Goal: Information Seeking & Learning: Learn about a topic

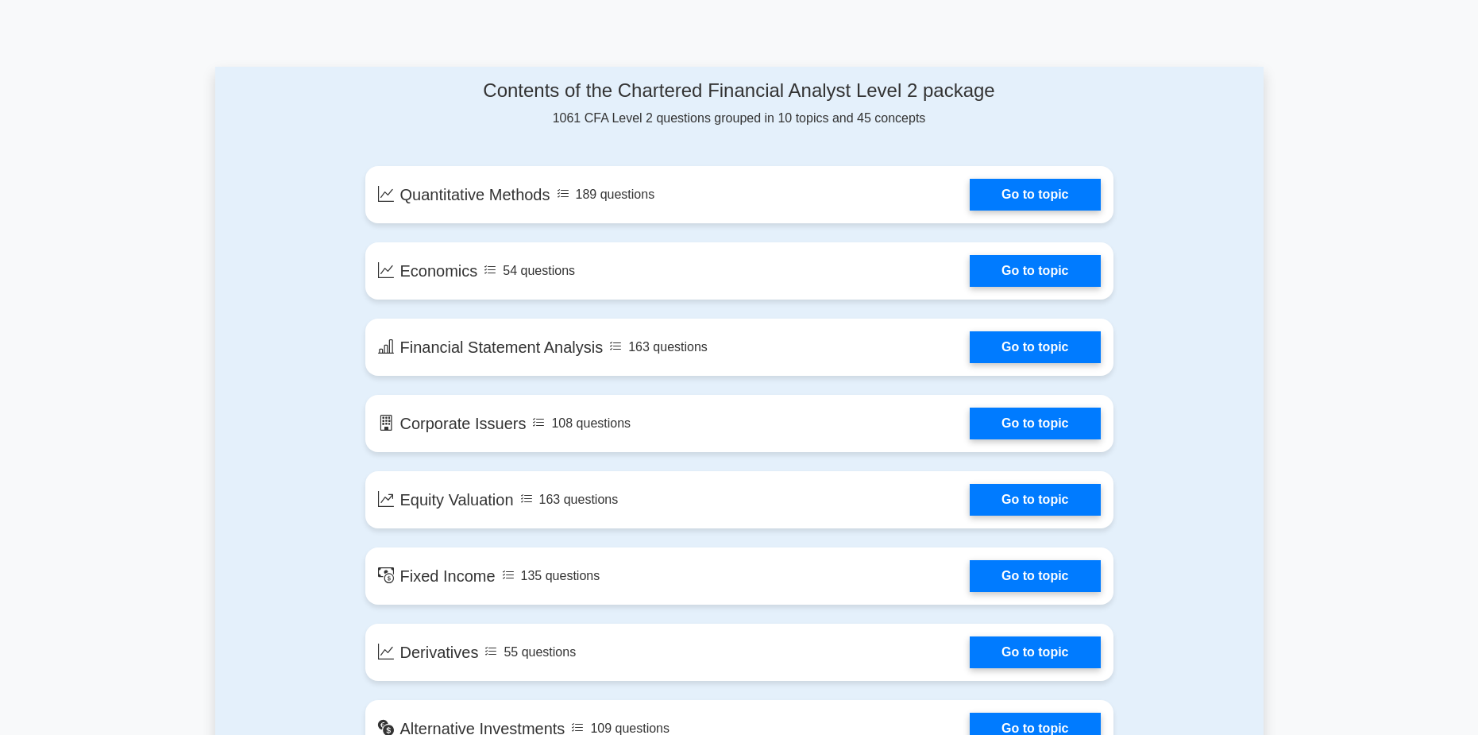
scroll to position [776, 0]
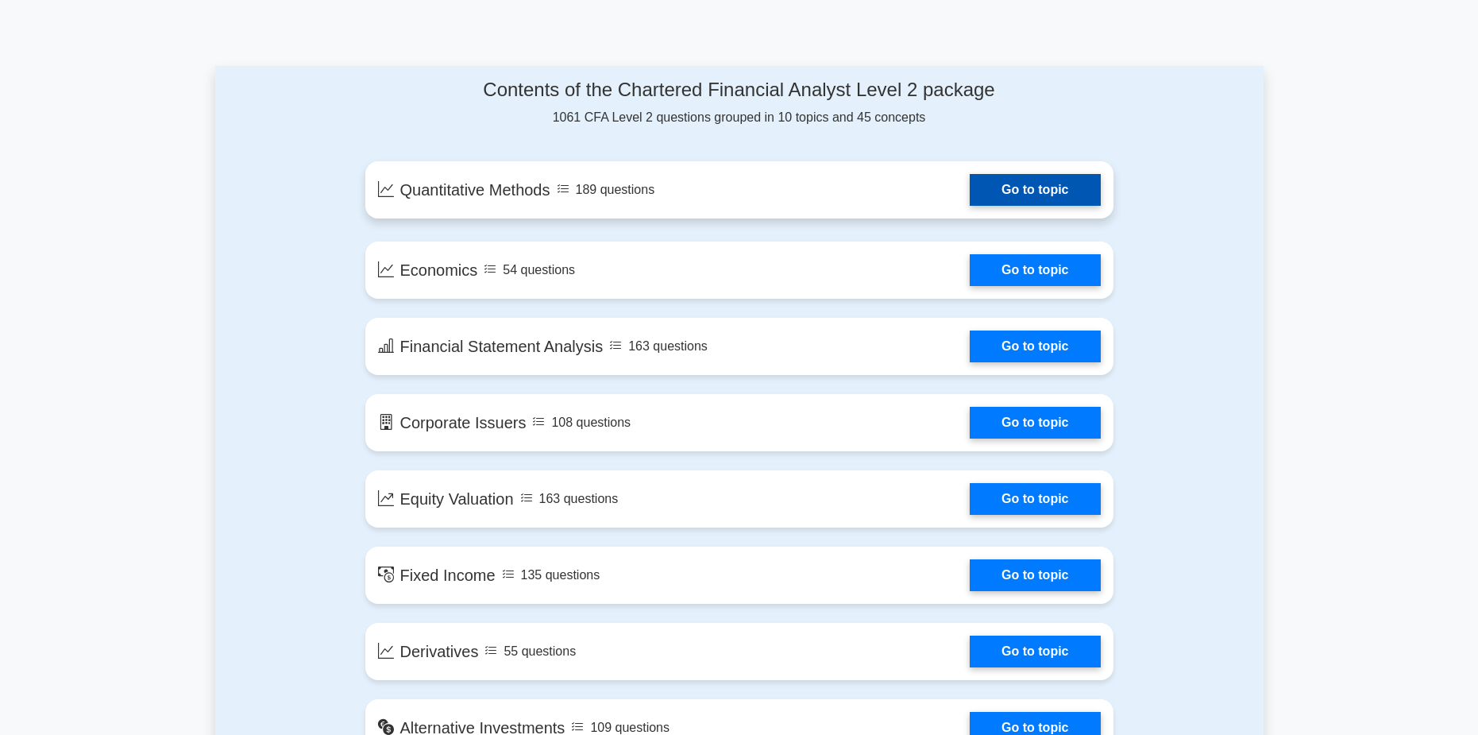
click at [1068, 187] on link "Go to topic" at bounding box center [1035, 190] width 130 height 32
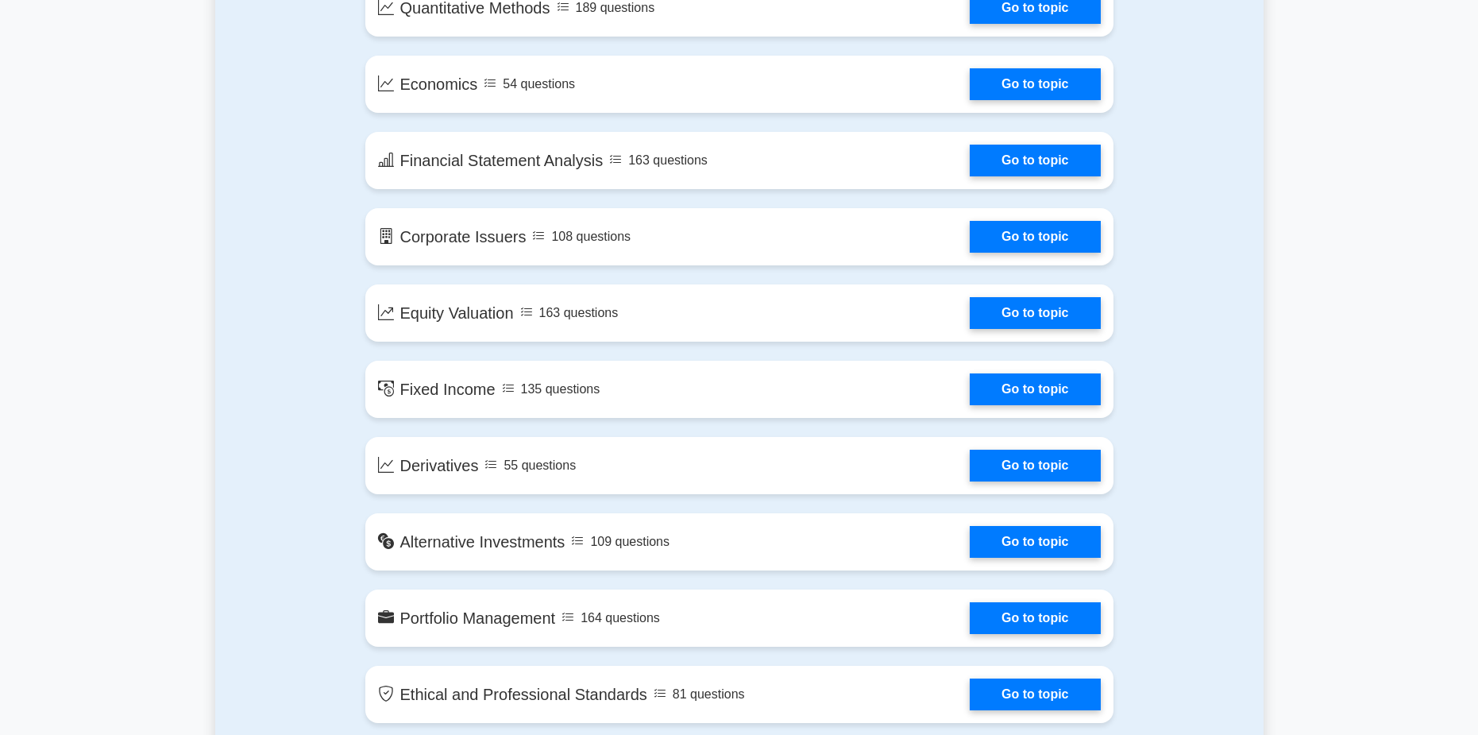
scroll to position [1016, 0]
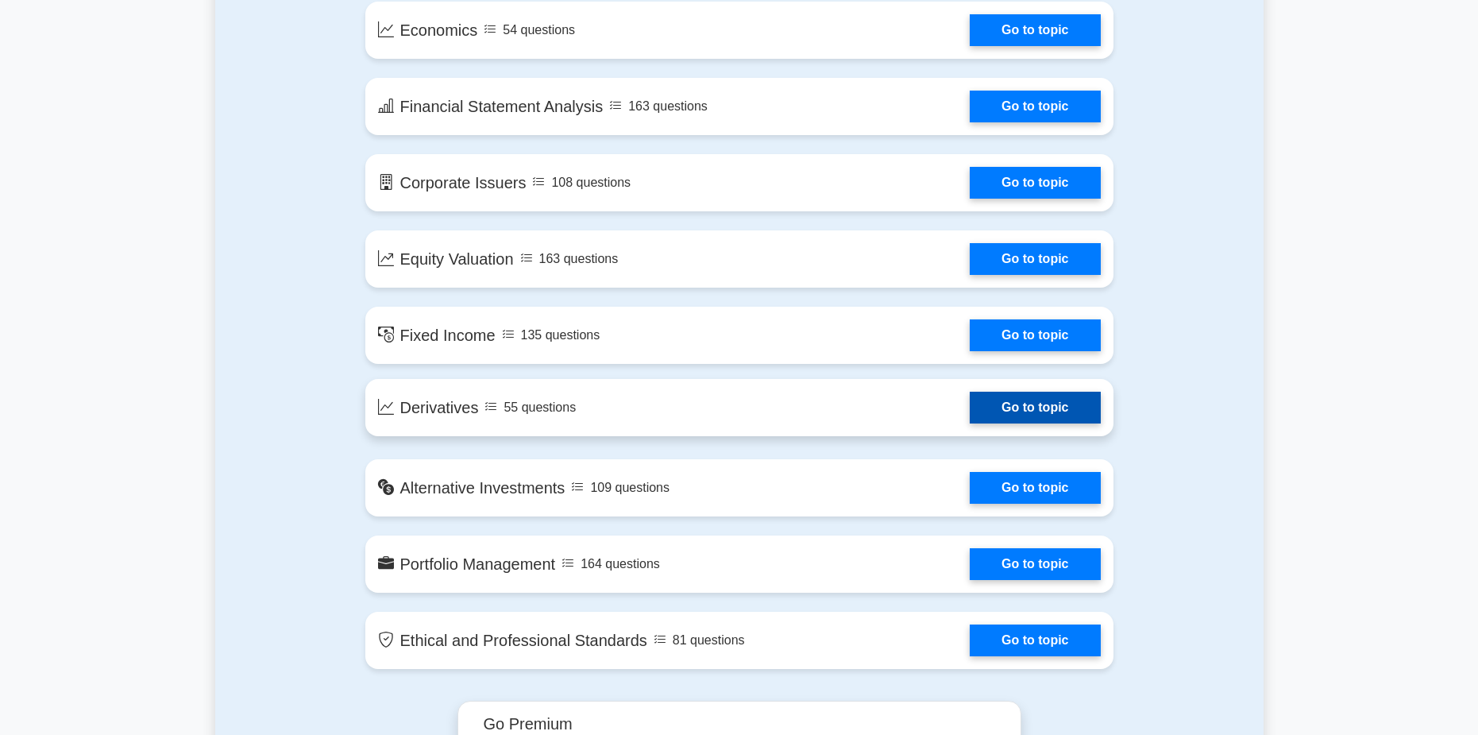
click at [1010, 411] on link "Go to topic" at bounding box center [1035, 408] width 130 height 32
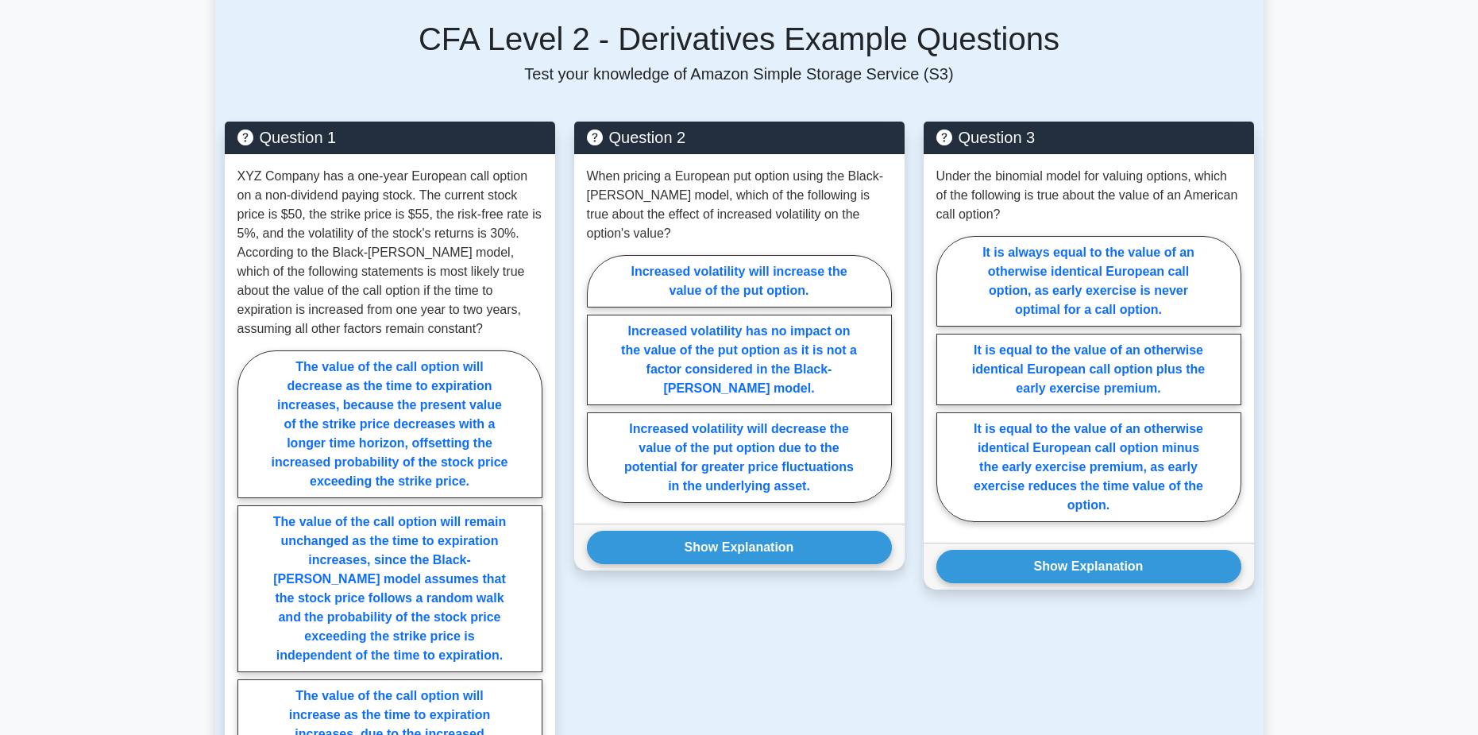
scroll to position [1097, 0]
